Goal: Task Accomplishment & Management: Use online tool/utility

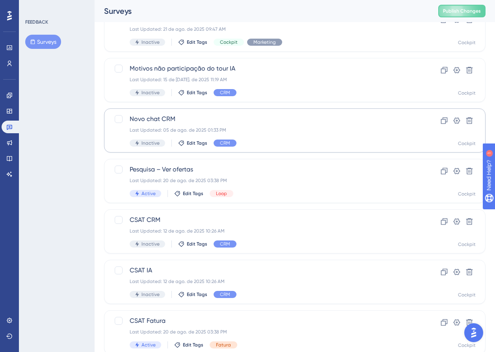
scroll to position [181, 0]
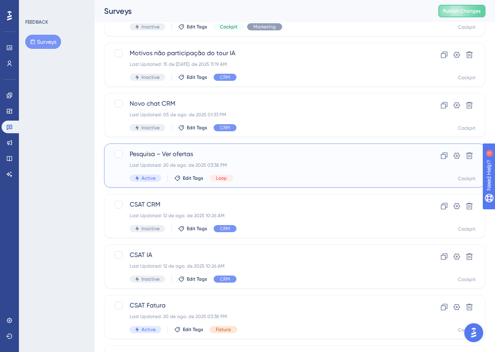
click at [173, 153] on span "Pesquisa – Ver ofertas" at bounding box center [263, 153] width 267 height 9
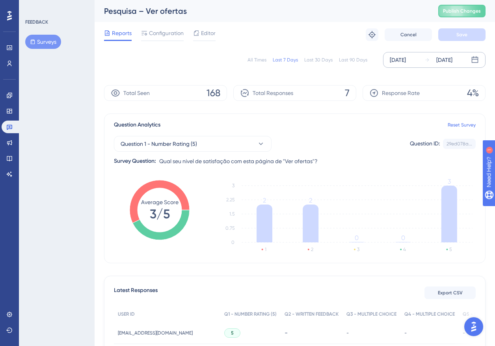
click at [406, 60] on div "[DATE]" at bounding box center [398, 59] width 16 height 9
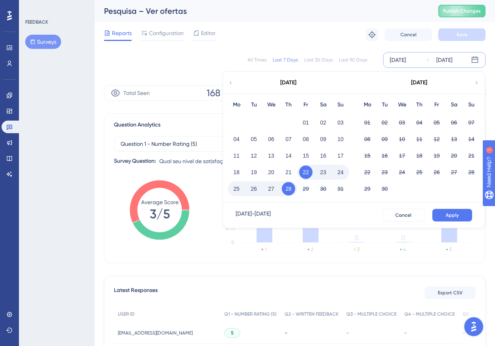
click at [230, 82] on icon at bounding box center [231, 82] width 6 height 7
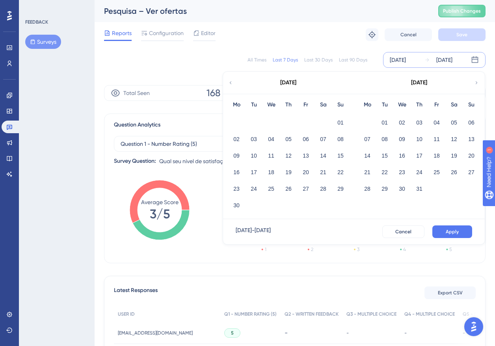
click at [227, 84] on div "[DATE]" at bounding box center [288, 83] width 130 height 22
click at [229, 82] on icon at bounding box center [231, 82] width 6 height 7
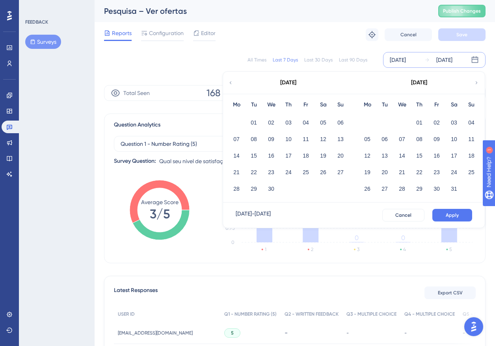
click at [232, 82] on icon at bounding box center [231, 82] width 6 height 7
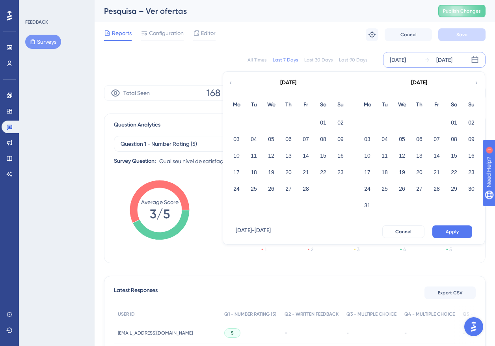
click at [474, 81] on icon at bounding box center [477, 82] width 6 height 7
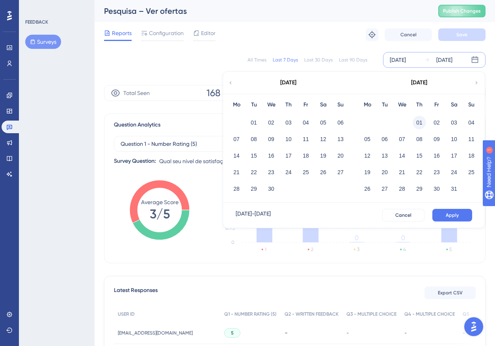
click at [418, 121] on button "01" at bounding box center [419, 122] width 13 height 13
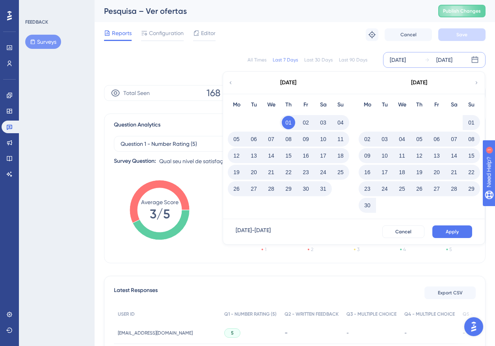
click at [474, 83] on div "[DATE]" at bounding box center [419, 83] width 130 height 22
click at [231, 82] on icon at bounding box center [231, 82] width 6 height 7
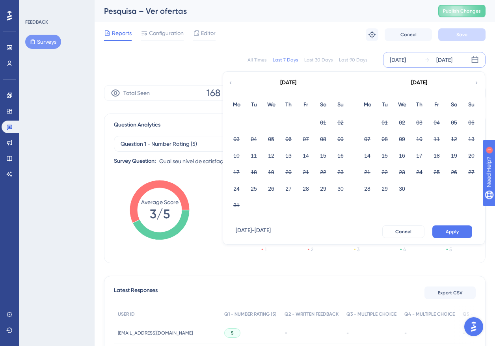
click at [330, 123] on div "01" at bounding box center [323, 122] width 17 height 15
click at [475, 84] on icon at bounding box center [477, 82] width 6 height 7
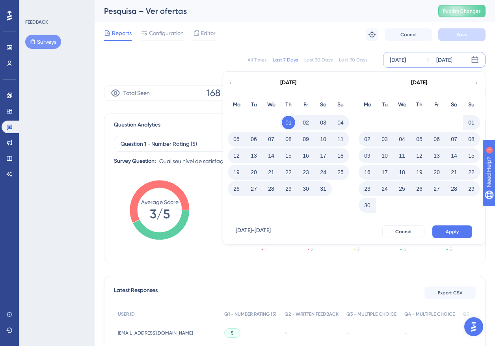
click at [475, 84] on icon at bounding box center [477, 82] width 6 height 7
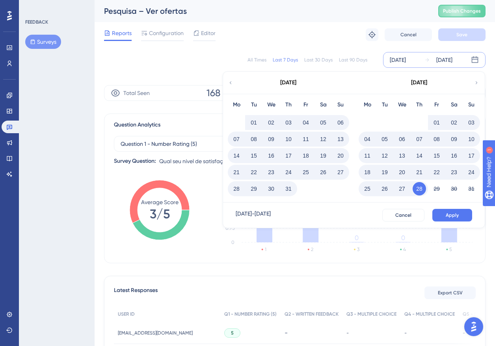
click at [411, 193] on div "28" at bounding box center [419, 188] width 17 height 15
click at [450, 214] on span "Apply" at bounding box center [452, 215] width 13 height 6
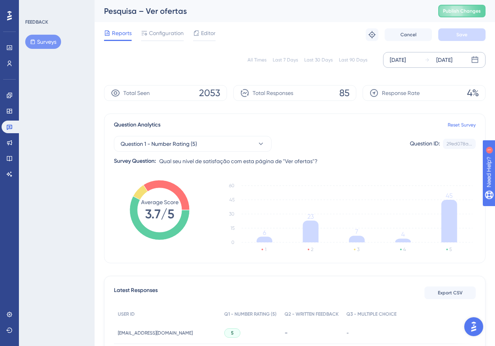
click at [426, 54] on div "[DATE] [DATE]" at bounding box center [434, 60] width 103 height 16
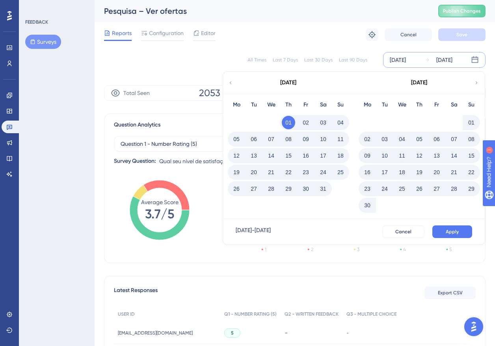
click at [232, 80] on icon at bounding box center [231, 82] width 6 height 7
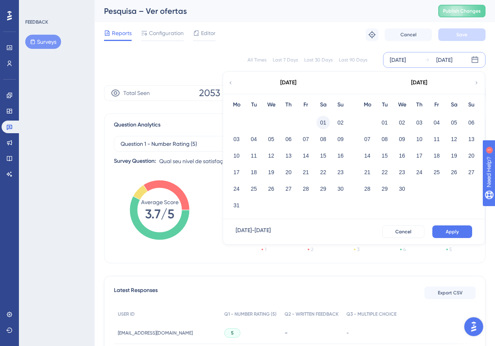
click at [329, 124] on button "01" at bounding box center [323, 122] width 13 height 13
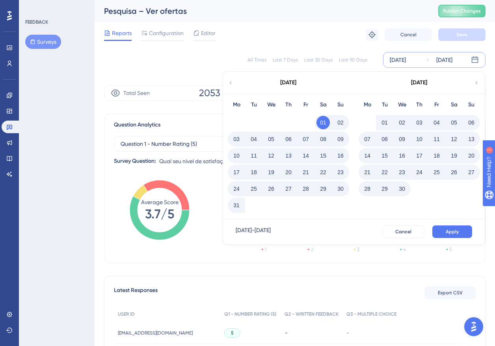
click at [476, 83] on icon at bounding box center [477, 82] width 6 height 7
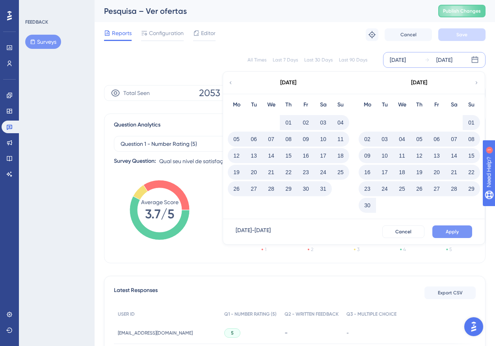
click at [455, 229] on span "Apply" at bounding box center [452, 232] width 13 height 6
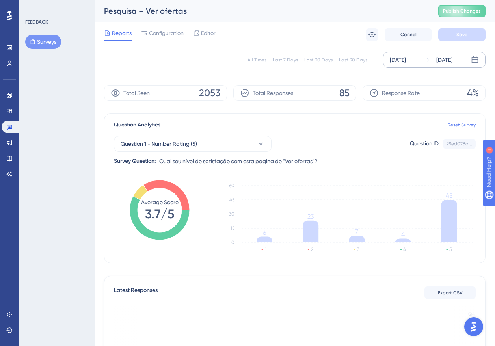
scroll to position [0, 1]
click at [448, 290] on span "Export CSV" at bounding box center [450, 293] width 25 height 6
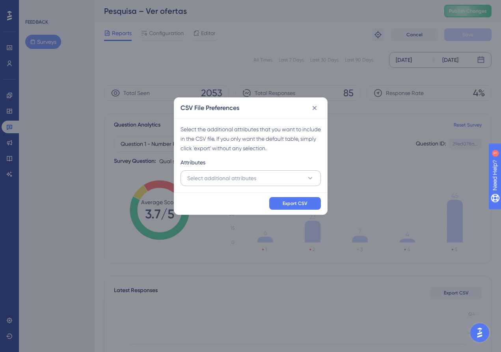
click at [267, 174] on button "Select additional attributes" at bounding box center [251, 178] width 140 height 16
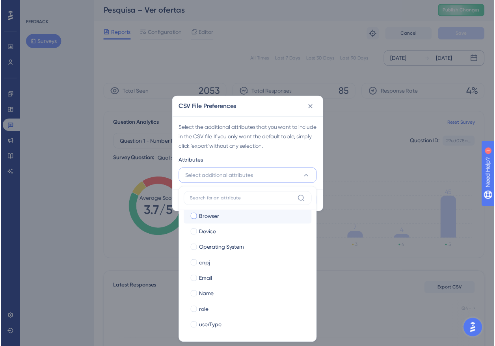
scroll to position [70, 0]
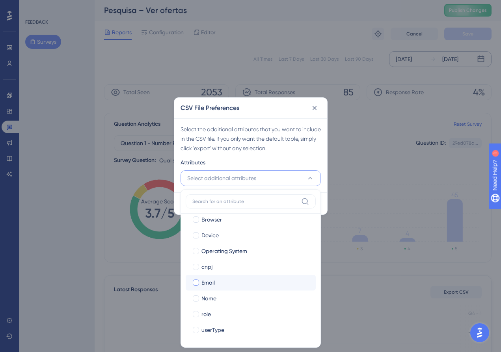
click at [214, 280] on span "Email" at bounding box center [207, 282] width 13 height 9
checkbox input "true"
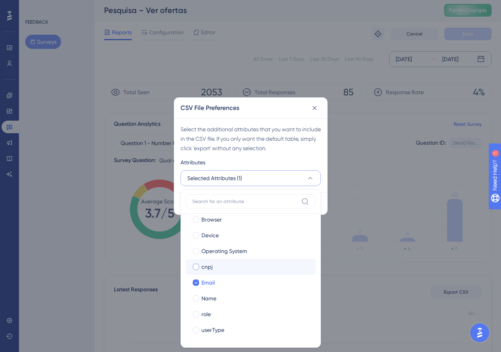
click at [214, 264] on div "cnpj" at bounding box center [255, 266] width 108 height 9
checkbox input "true"
click at [217, 295] on div "Name" at bounding box center [255, 298] width 108 height 9
checkbox input "true"
click at [324, 188] on div "Select the additional attributes that you want to include in the CSV file. If y…" at bounding box center [250, 155] width 153 height 74
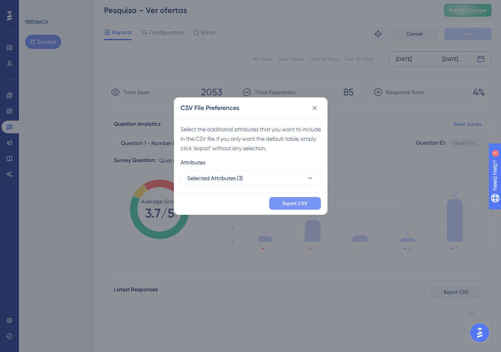
click at [296, 205] on span "Export CSV" at bounding box center [295, 203] width 25 height 6
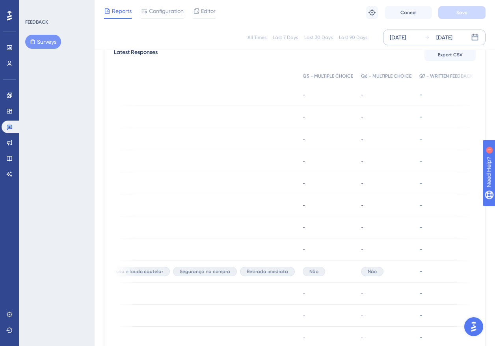
scroll to position [192, 0]
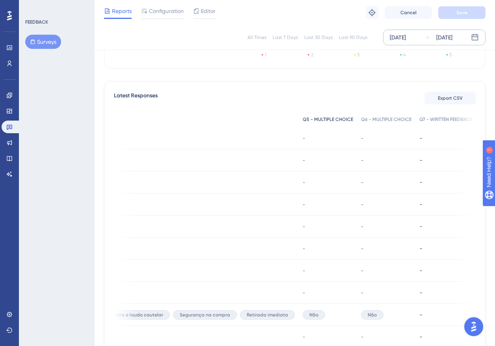
click at [309, 119] on span "Q5 - MULTIPLE CHOICE" at bounding box center [328, 119] width 50 height 6
click at [361, 120] on span "Q6 - MULTIPLE CHOICE" at bounding box center [386, 119] width 50 height 6
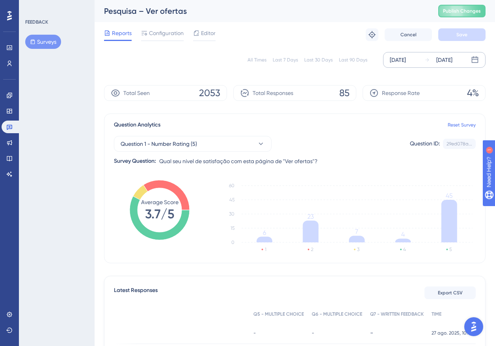
scroll to position [0, 6]
click at [201, 34] on span "Editor" at bounding box center [208, 32] width 15 height 9
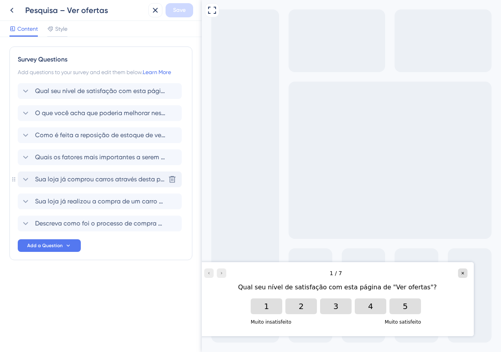
click at [143, 183] on span "Sua loja já comprou carros através desta página de "Ver ofertas" no Cockpit?" at bounding box center [100, 179] width 130 height 9
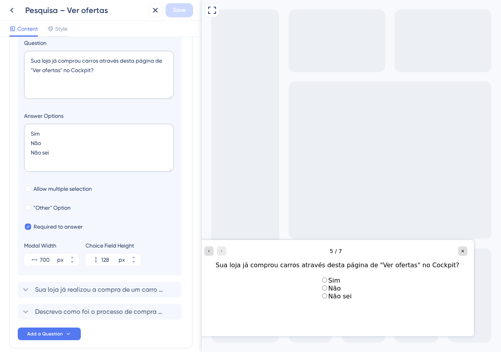
scroll to position [225, 0]
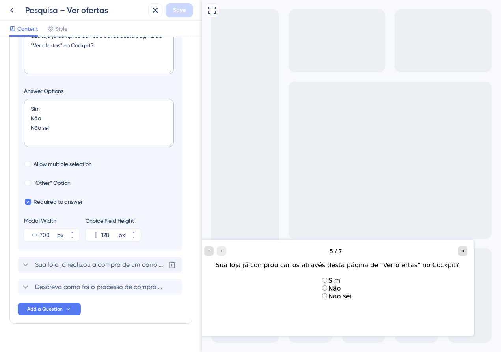
click at [113, 267] on span "Sua loja já realizou a compra de um carro usado ou seminovo pela Loop?" at bounding box center [100, 264] width 130 height 9
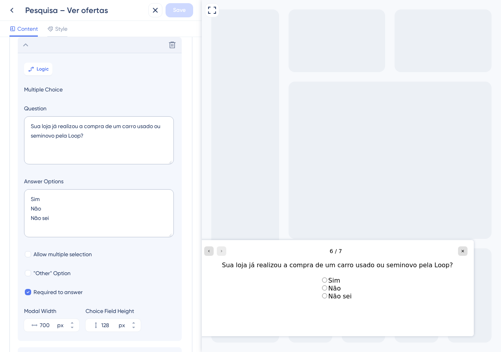
scroll to position [157, 0]
